Goal: Check status: Check status

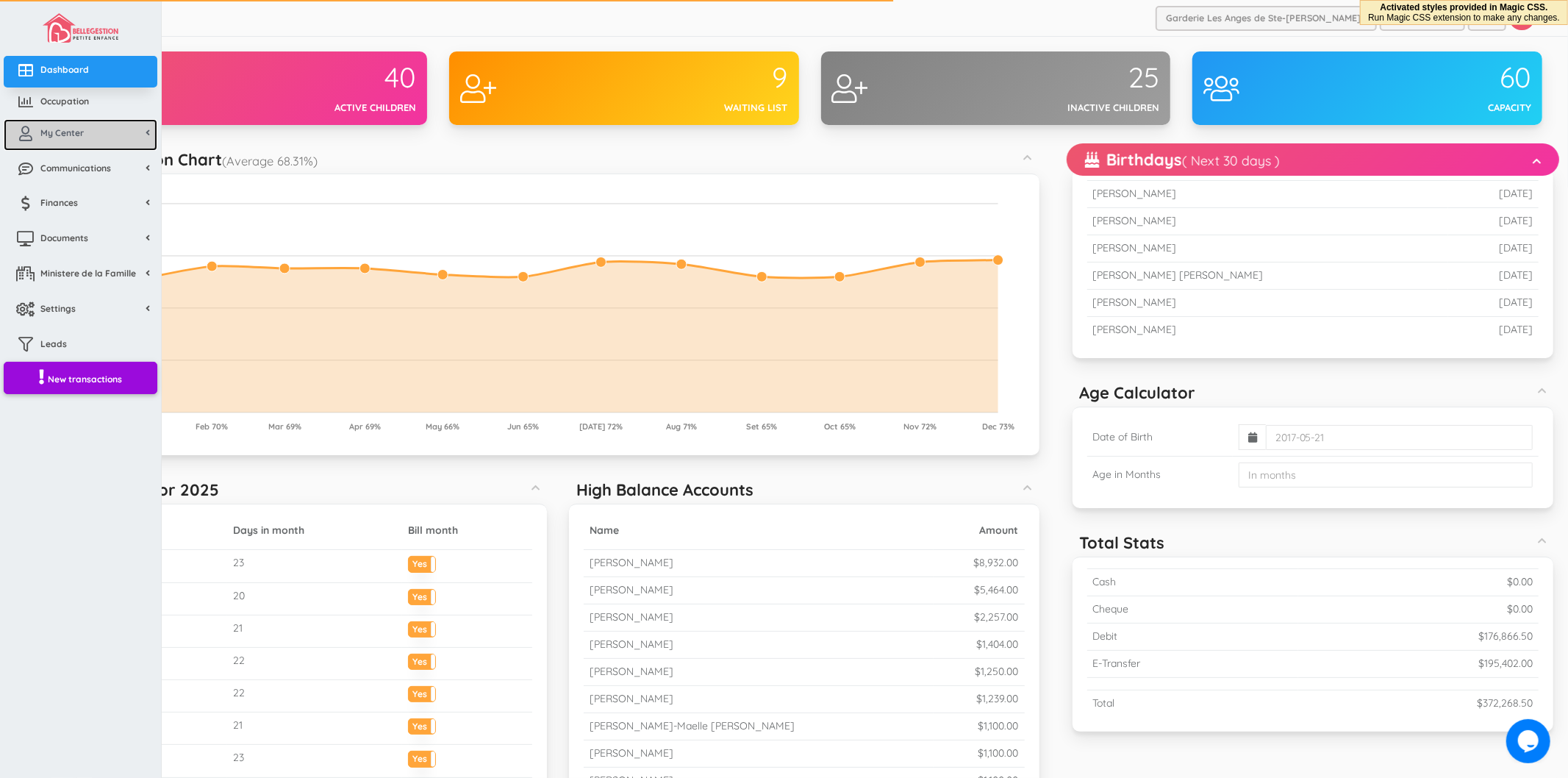
click at [56, 124] on link "My Center" at bounding box center [80, 134] width 153 height 31
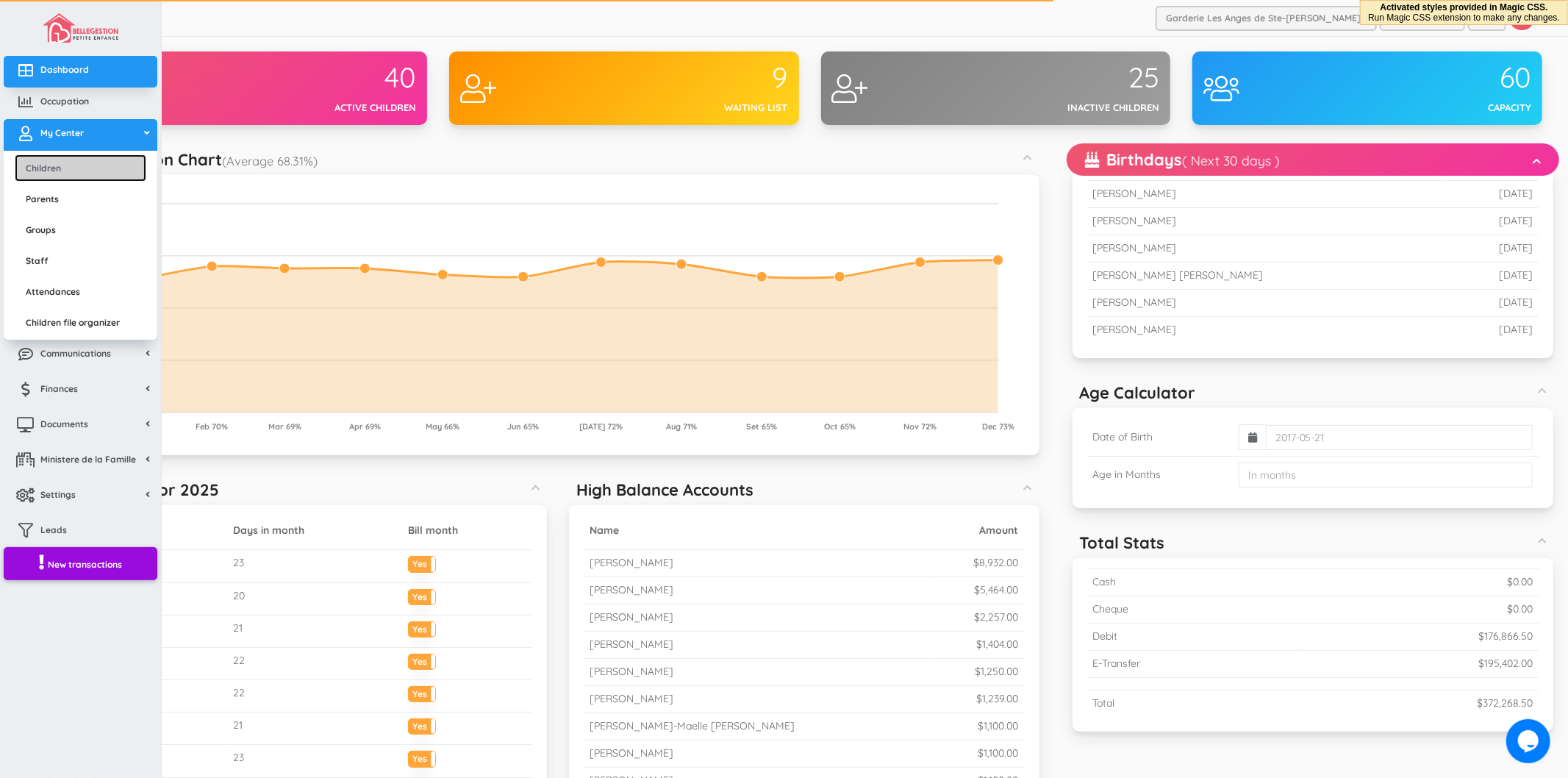
click at [59, 170] on link "Children" at bounding box center [80, 168] width 131 height 27
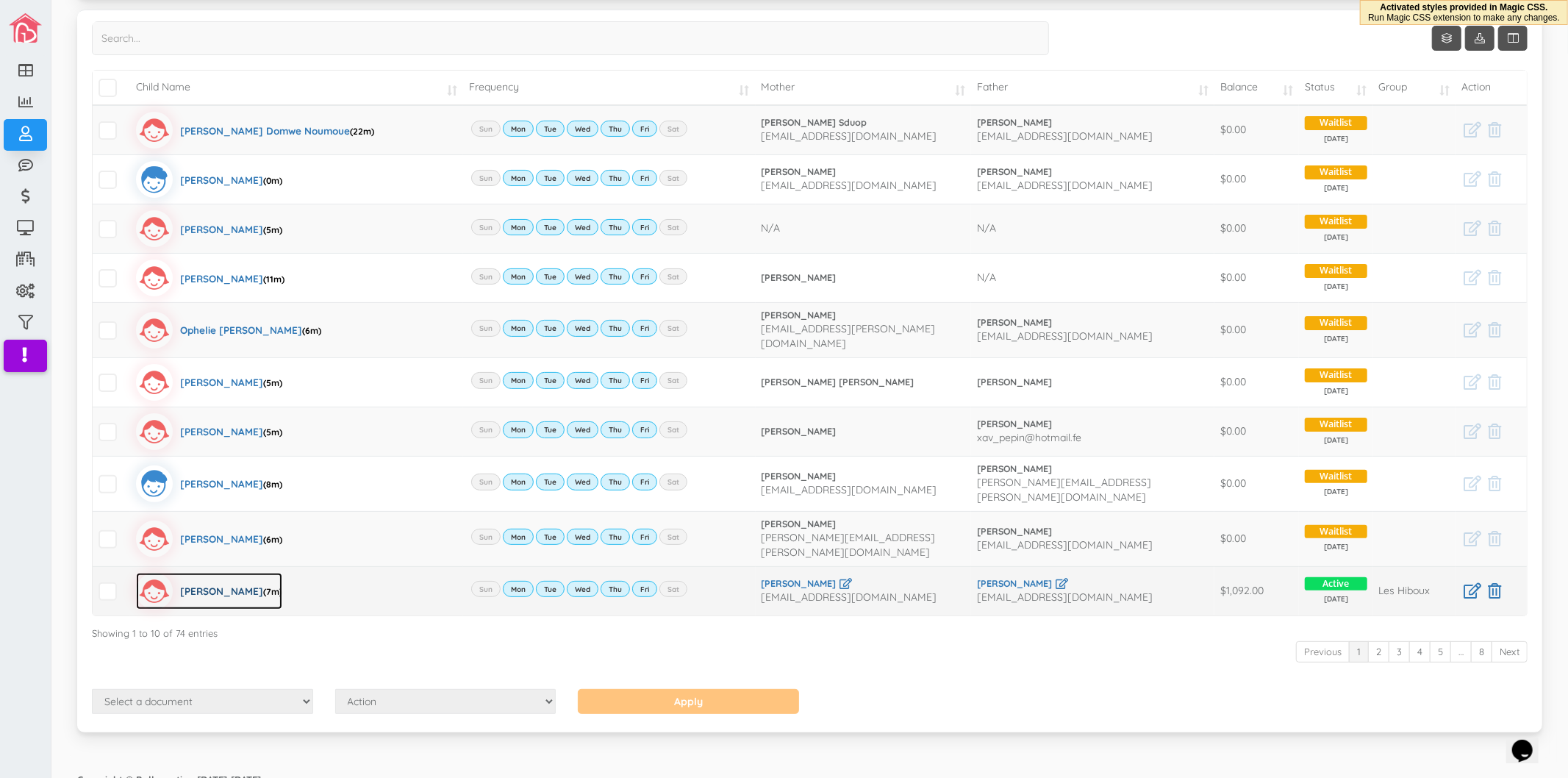
click at [219, 575] on div "Lyviah Leroux (7m)" at bounding box center [231, 590] width 102 height 36
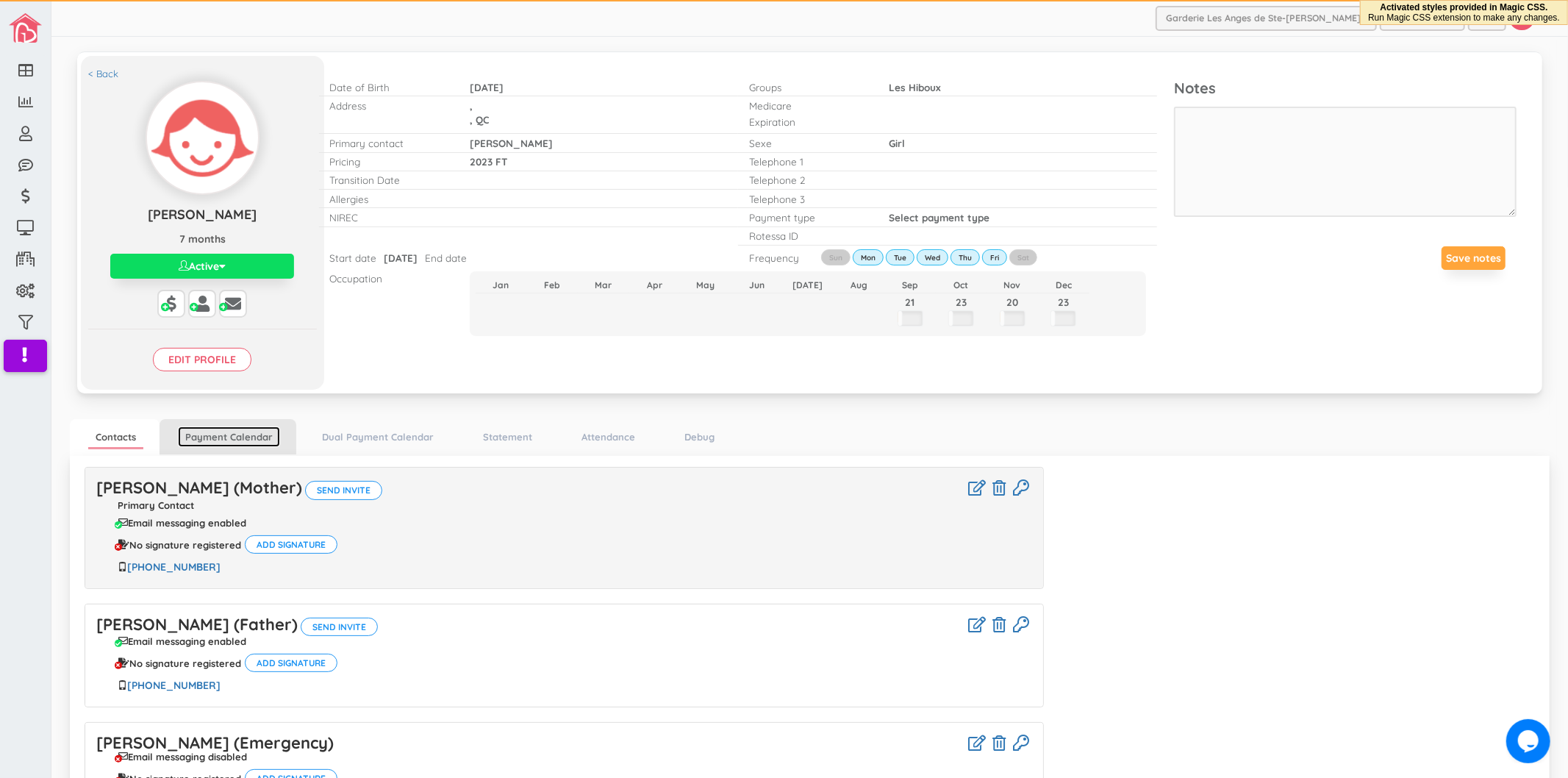
click at [240, 439] on link "Payment Calendar" at bounding box center [229, 437] width 102 height 21
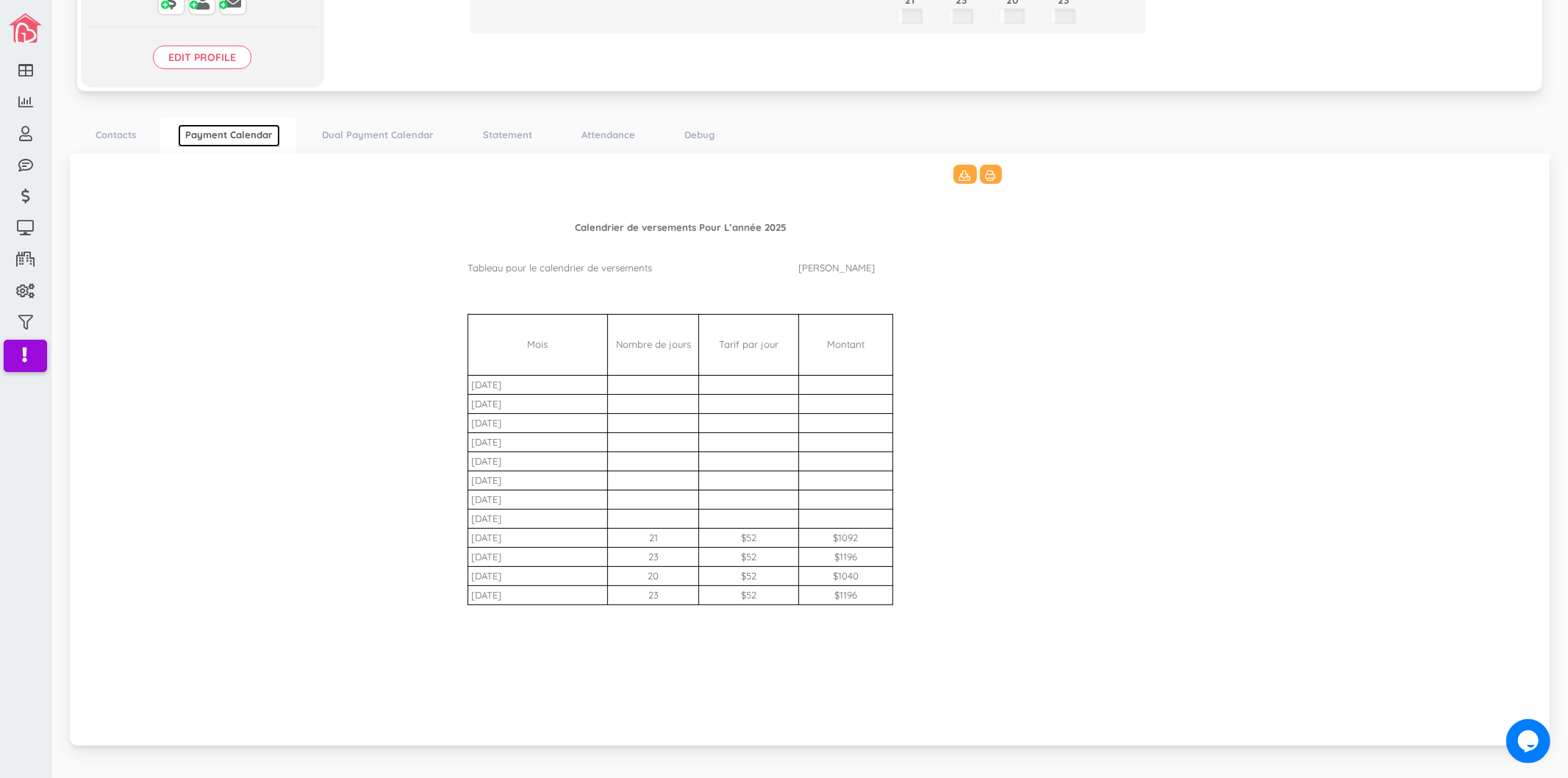
scroll to position [323, 0]
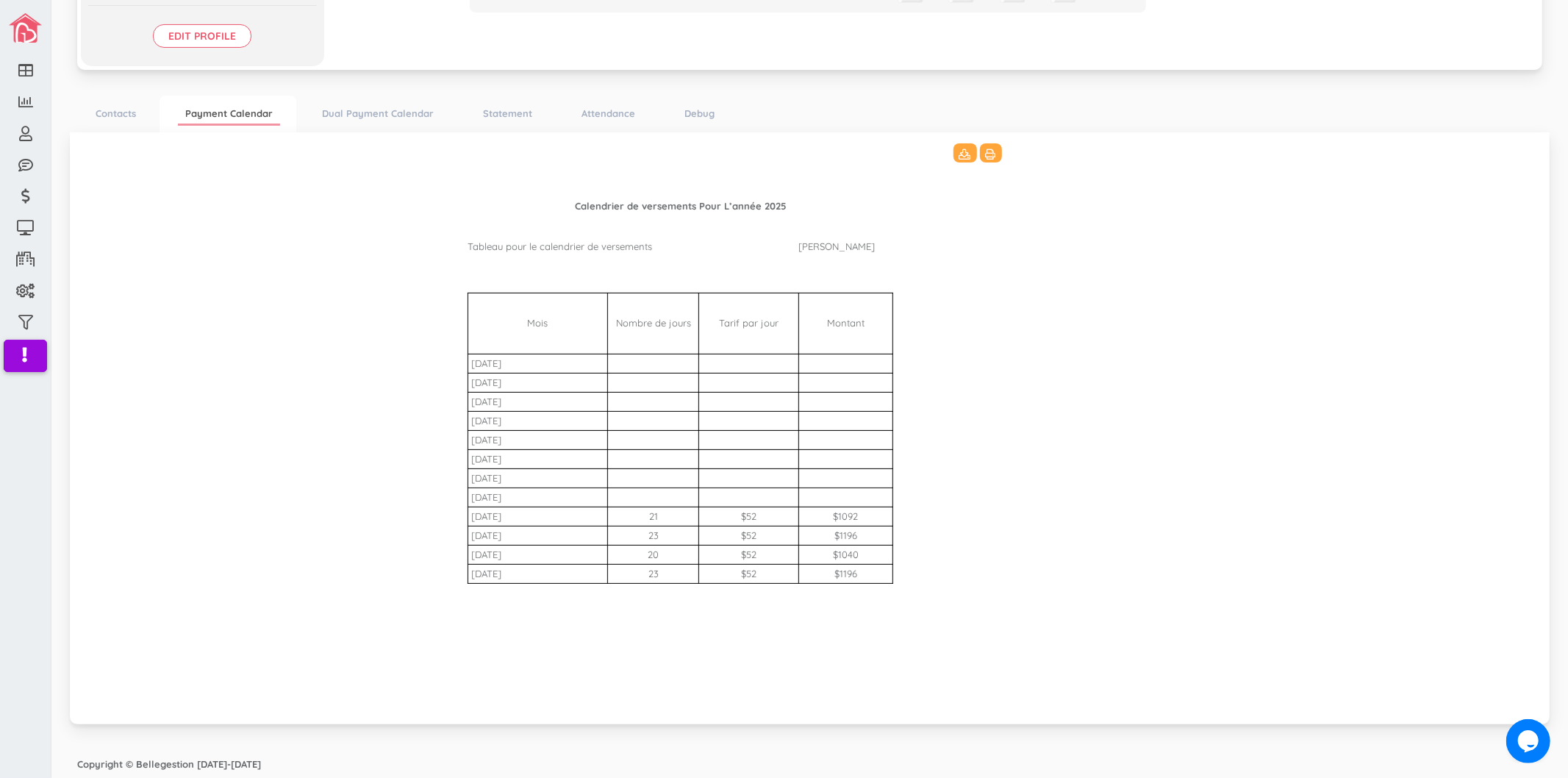
drag, startPoint x: 660, startPoint y: 517, endPoint x: 633, endPoint y: 517, distance: 27.0
click at [633, 517] on td "21" at bounding box center [653, 516] width 91 height 20
drag, startPoint x: 872, startPoint y: 511, endPoint x: 829, endPoint y: 518, distance: 43.6
click at [829, 518] on td "$1092" at bounding box center [845, 516] width 94 height 20
click at [655, 534] on td "23" at bounding box center [653, 535] width 91 height 20
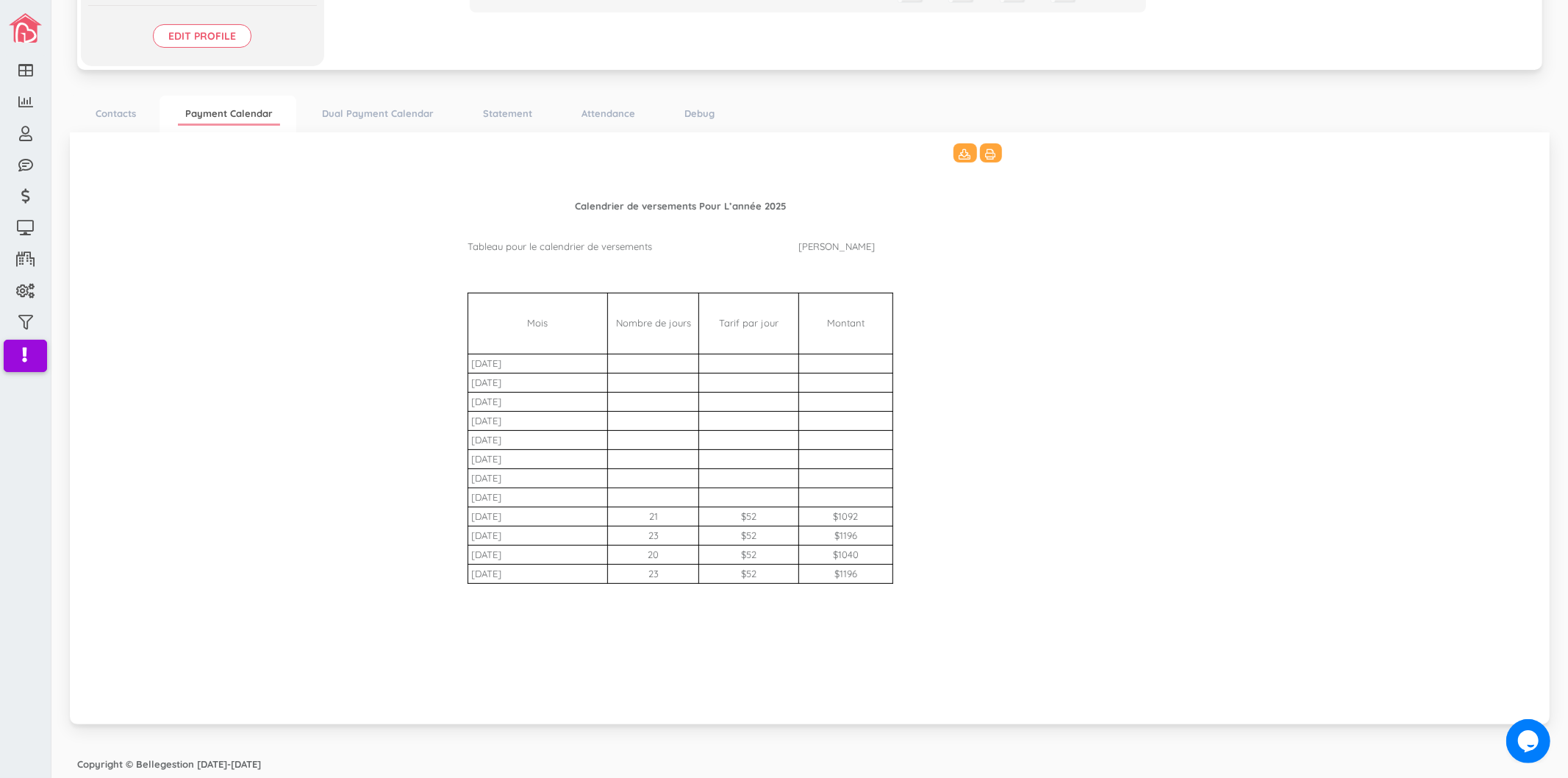
drag, startPoint x: 666, startPoint y: 533, endPoint x: 644, endPoint y: 537, distance: 22.4
click at [644, 537] on td "23" at bounding box center [653, 535] width 91 height 20
drag, startPoint x: 865, startPoint y: 538, endPoint x: 825, endPoint y: 538, distance: 40.0
click at [825, 538] on td "$1196" at bounding box center [845, 535] width 94 height 20
drag, startPoint x: 862, startPoint y: 556, endPoint x: 825, endPoint y: 560, distance: 37.2
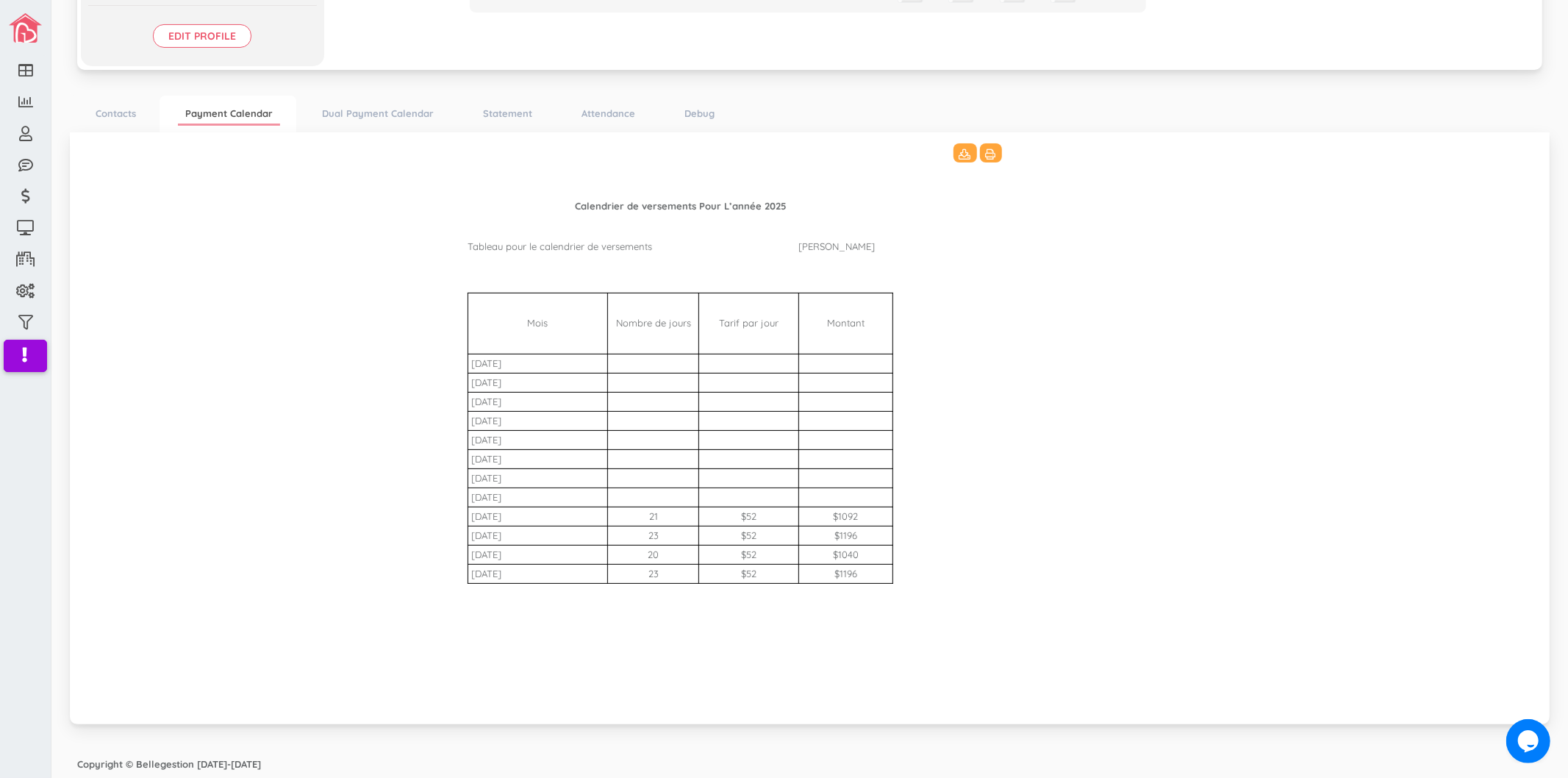
click at [825, 560] on td "$1040" at bounding box center [845, 554] width 94 height 20
drag, startPoint x: 865, startPoint y: 574, endPoint x: 823, endPoint y: 577, distance: 42.1
click at [823, 577] on td "$1196" at bounding box center [845, 574] width 94 height 20
click at [825, 591] on td at bounding box center [845, 592] width 94 height 19
click at [375, 113] on link "Dual Payment Calendar" at bounding box center [377, 113] width 126 height 21
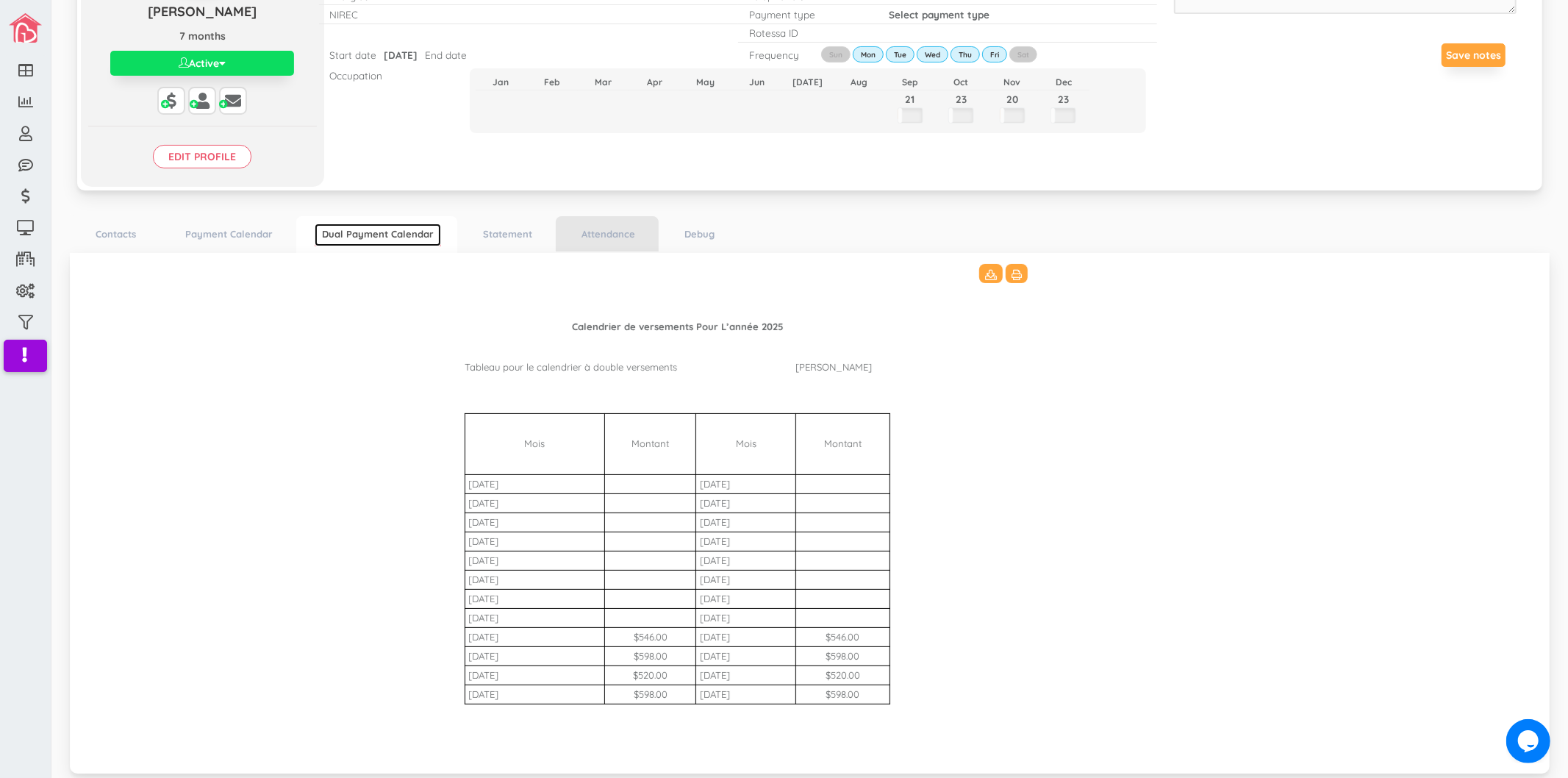
scroll to position [252, 0]
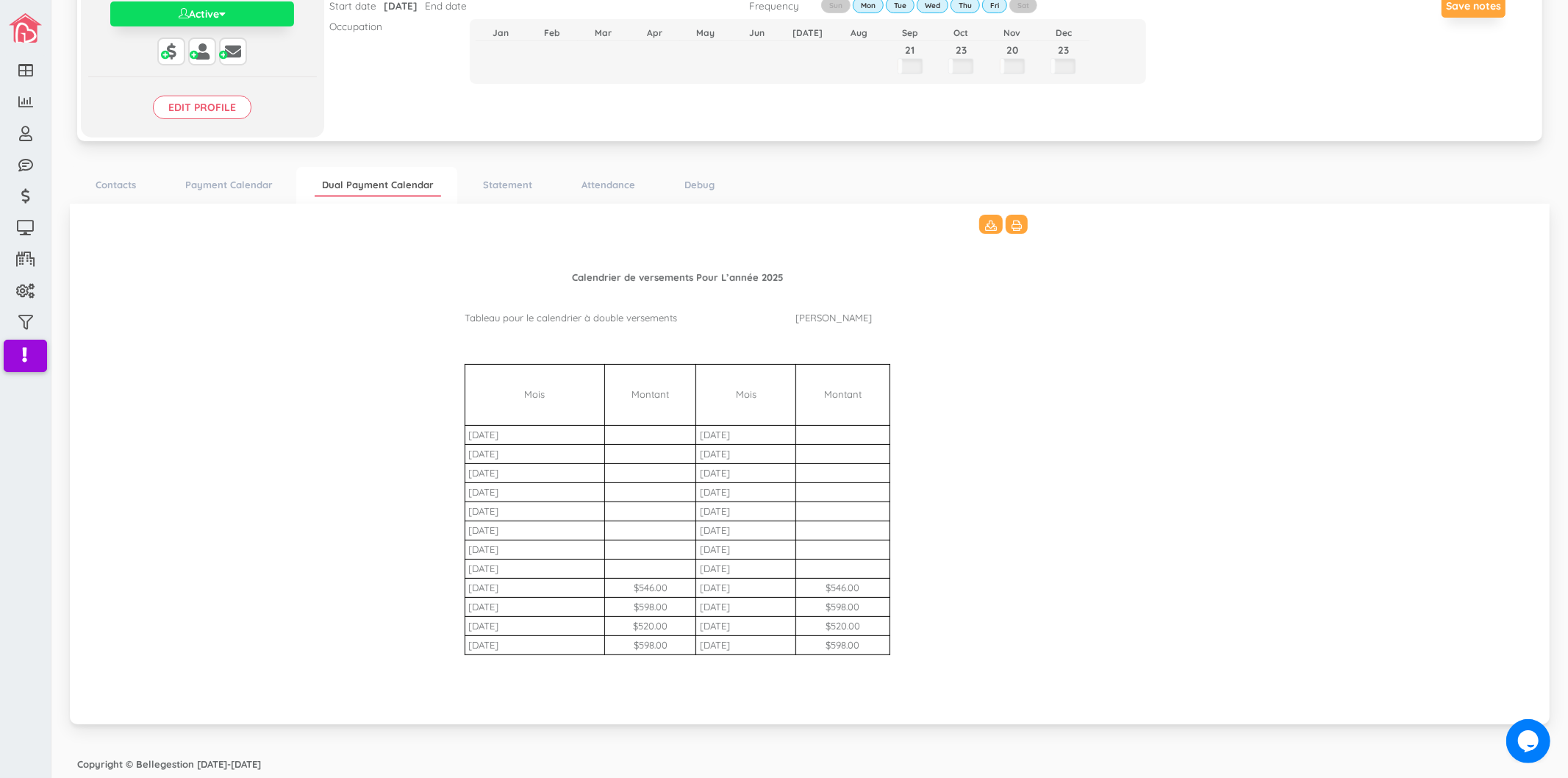
click at [957, 476] on td at bounding box center [968, 473] width 22 height 20
